Goal: Task Accomplishment & Management: Manage account settings

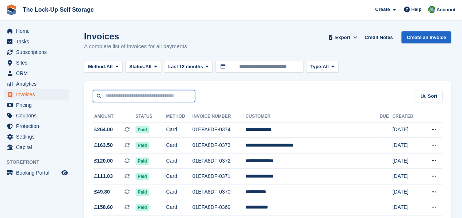
click at [146, 97] on input "text" at bounding box center [144, 96] width 102 height 12
type input "********"
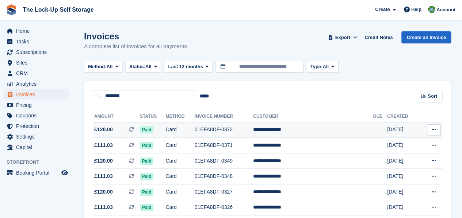
click at [194, 130] on td "Card" at bounding box center [179, 130] width 29 height 16
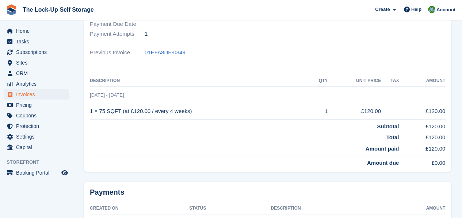
scroll to position [139, 0]
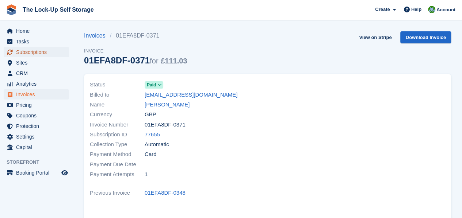
click at [37, 54] on span "Subscriptions" at bounding box center [38, 52] width 44 height 10
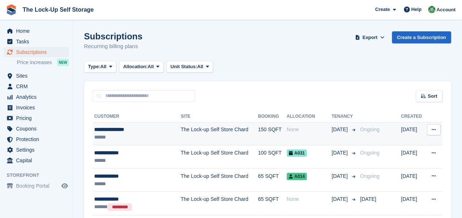
click at [155, 137] on div "******" at bounding box center [131, 138] width 75 height 8
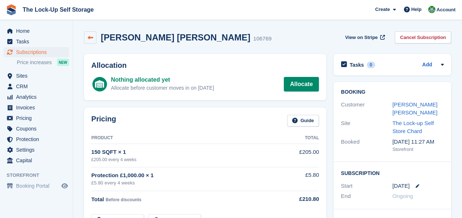
click at [91, 38] on icon at bounding box center [90, 37] width 5 height 5
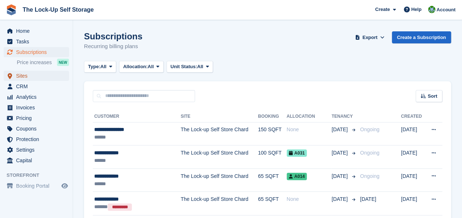
click at [41, 72] on span "Sites" at bounding box center [38, 76] width 44 height 10
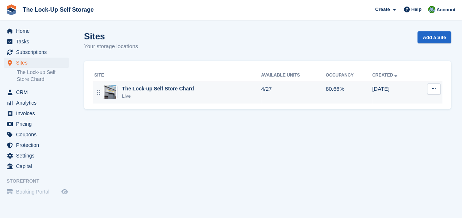
click at [147, 89] on div "The Lock-up Self Store Chard" at bounding box center [158, 89] width 72 height 8
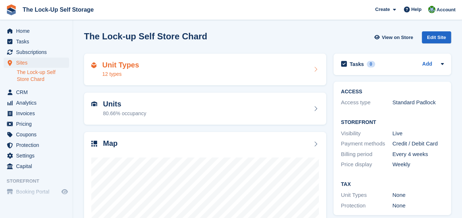
click at [137, 67] on div "Unit Types 12 types" at bounding box center [204, 70] width 227 height 18
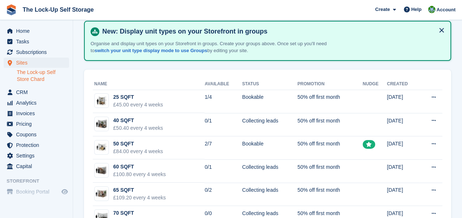
scroll to position [16, 0]
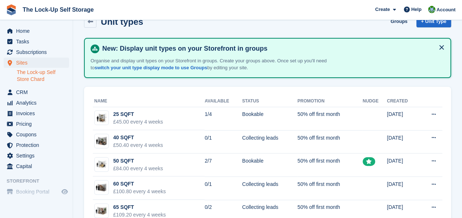
drag, startPoint x: 464, startPoint y: 36, endPoint x: 467, endPoint y: 42, distance: 6.2
click at [461, 42] on html "The Lock-Up Self Storage Create Subscription Invoice Contact Deal Discount Page…" at bounding box center [231, 93] width 462 height 218
